Goal: Information Seeking & Learning: Learn about a topic

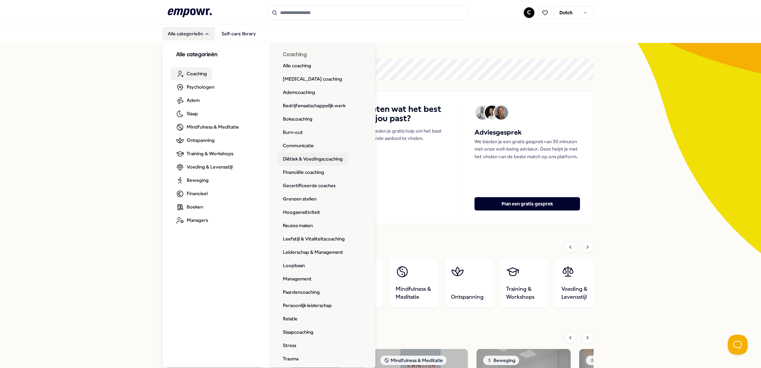
scroll to position [46, 0]
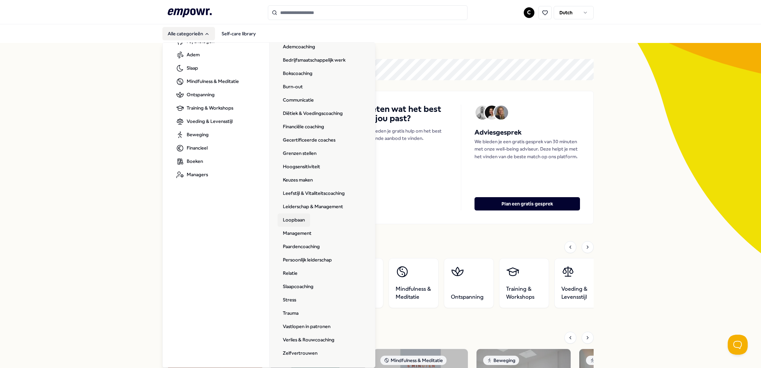
click at [299, 218] on link "Loopbaan" at bounding box center [294, 219] width 33 height 13
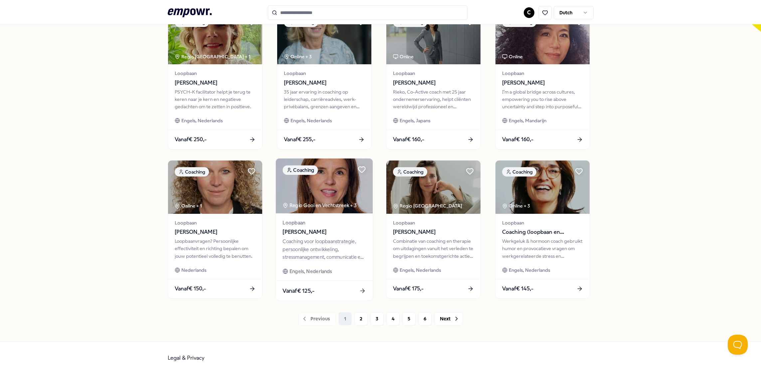
scroll to position [228, 0]
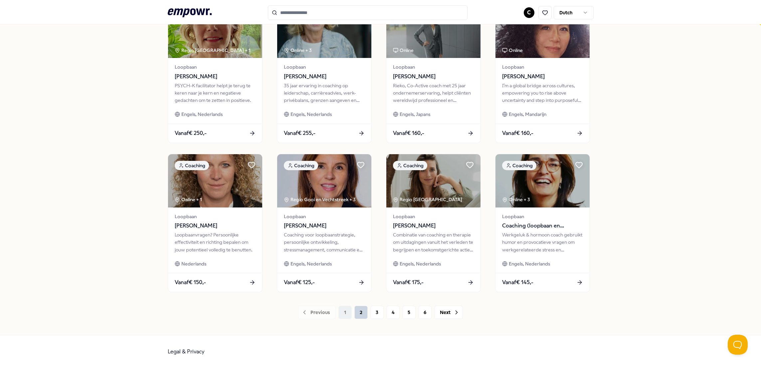
click at [363, 313] on button "2" at bounding box center [360, 312] width 13 height 13
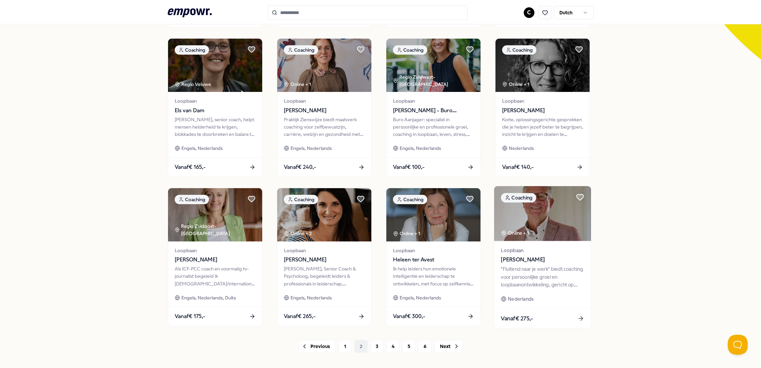
scroll to position [211, 0]
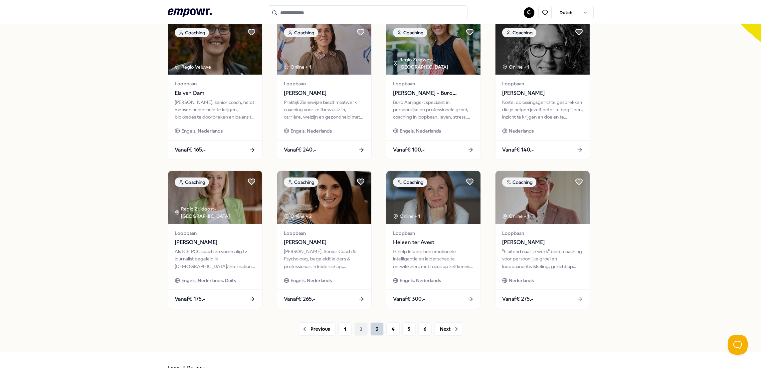
click at [381, 332] on button "3" at bounding box center [376, 328] width 13 height 13
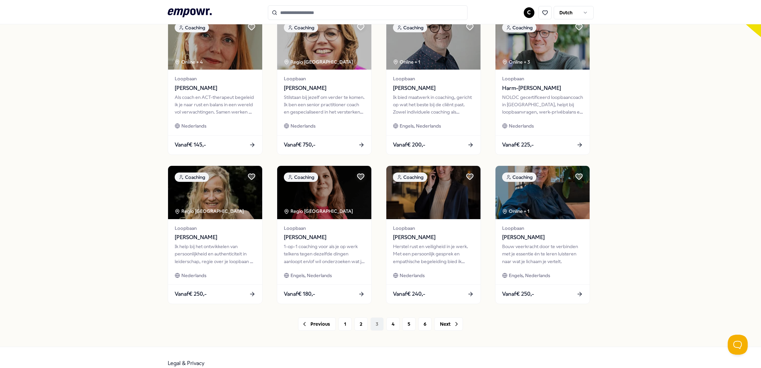
scroll to position [216, 0]
click at [391, 326] on button "4" at bounding box center [392, 323] width 13 height 13
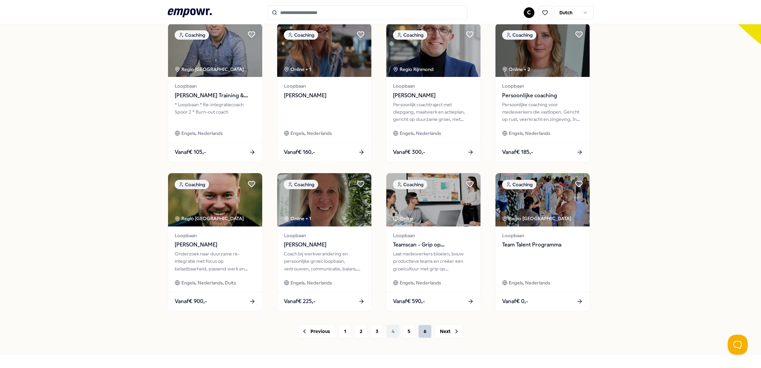
scroll to position [214, 0]
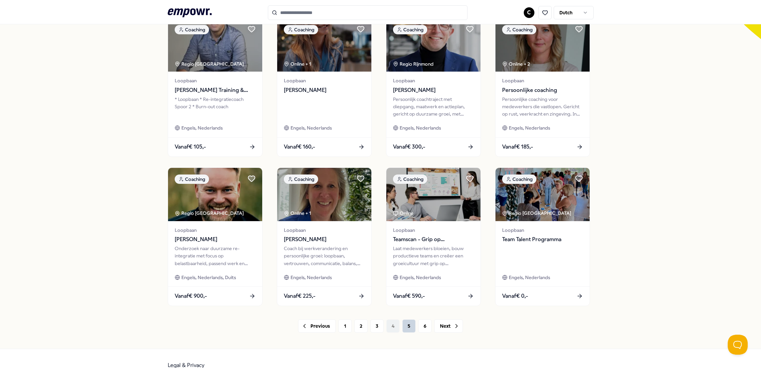
click at [410, 324] on button "5" at bounding box center [408, 325] width 13 height 13
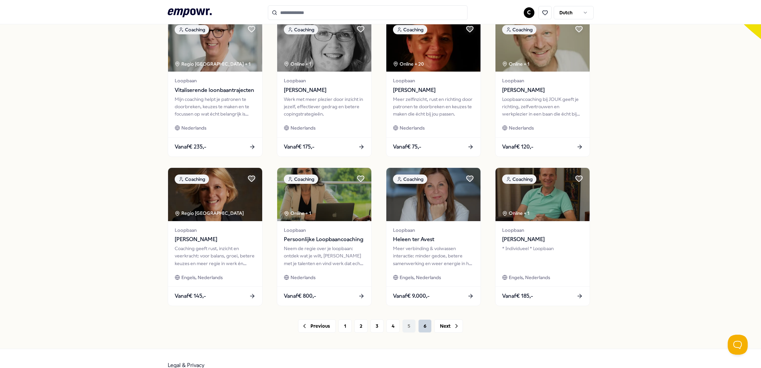
click at [421, 325] on button "6" at bounding box center [424, 325] width 13 height 13
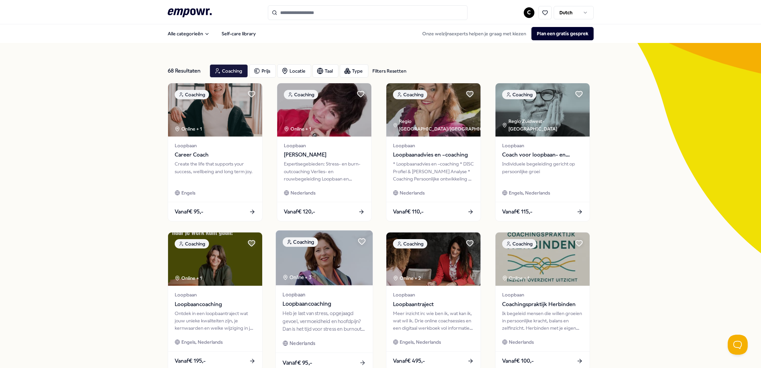
scroll to position [78, 0]
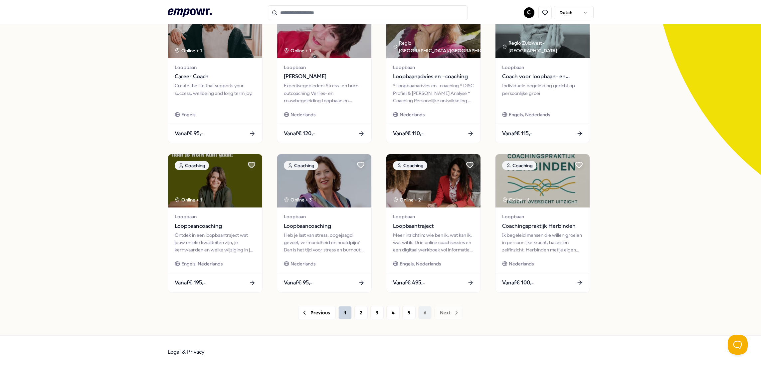
click at [343, 313] on button "1" at bounding box center [344, 312] width 13 height 13
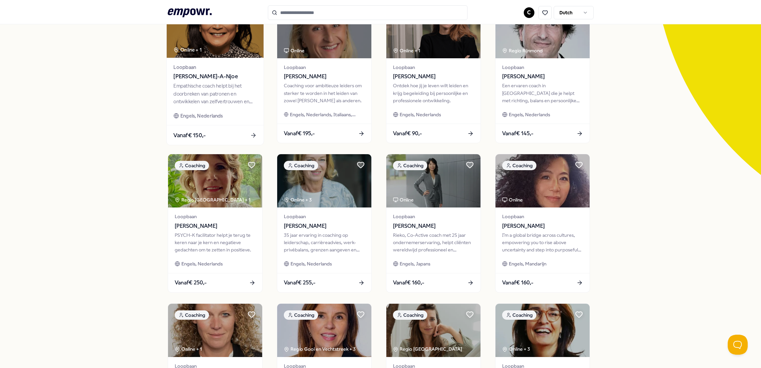
click at [220, 98] on div "Empathische coach helpt bij het doorbreken van patronen en ontwikkelen van zelf…" at bounding box center [214, 93] width 83 height 23
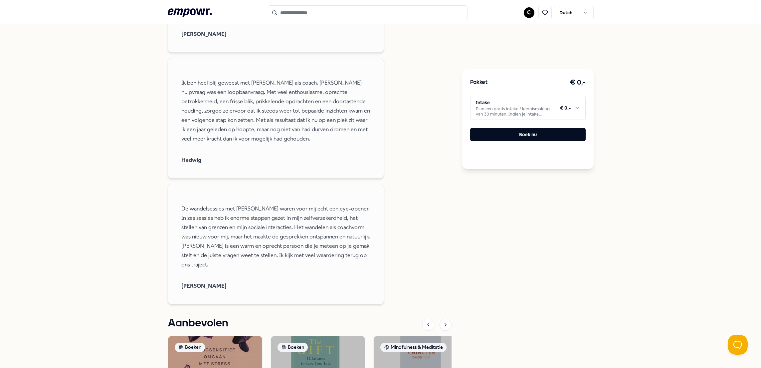
scroll to position [390, 0]
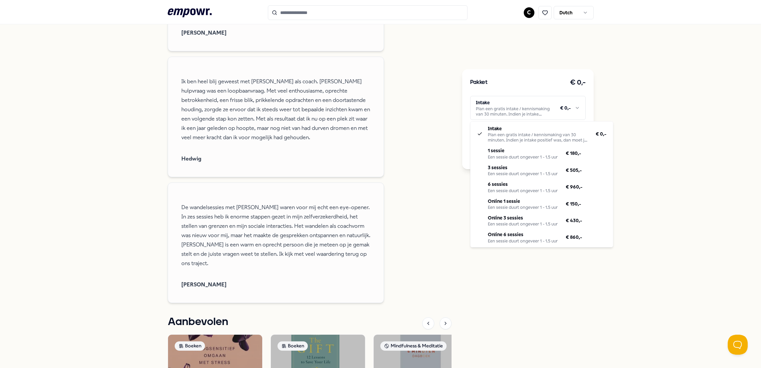
click at [542, 106] on html ".empowr-logo_svg__cls-1{fill:#03032f} C Dutch Alle categorieën Self-care librar…" at bounding box center [380, 184] width 761 height 368
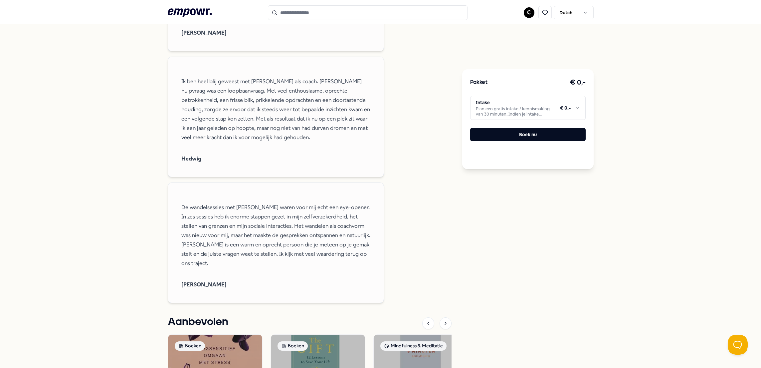
click at [694, 181] on html ".empowr-logo_svg__cls-1{fill:#03032f} C Dutch Alle categorieën Self-care librar…" at bounding box center [380, 184] width 761 height 368
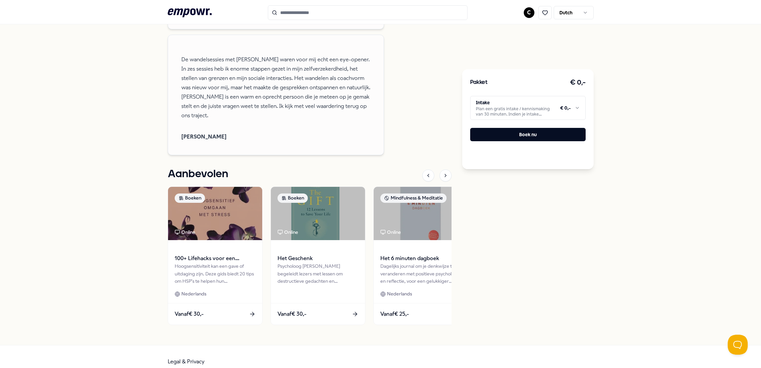
scroll to position [538, 0]
